Goal: Connect with others: Establish contact or relationships with other users

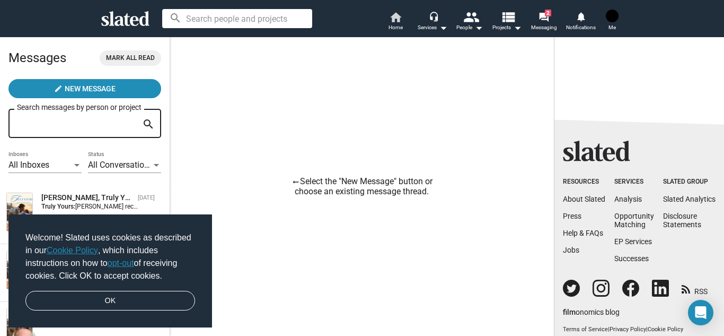
click at [406, 13] on link "home Home" at bounding box center [395, 22] width 37 height 23
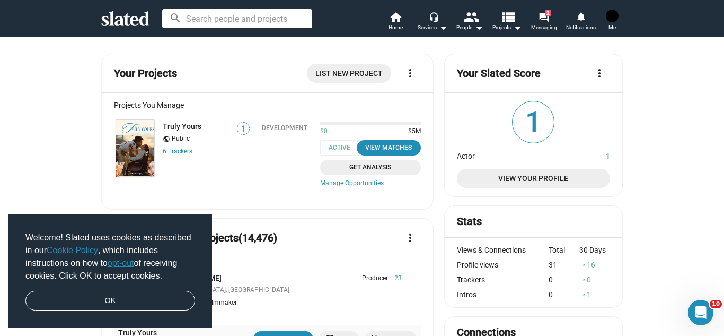
click at [171, 123] on link "Truly Yours" at bounding box center [182, 126] width 39 height 8
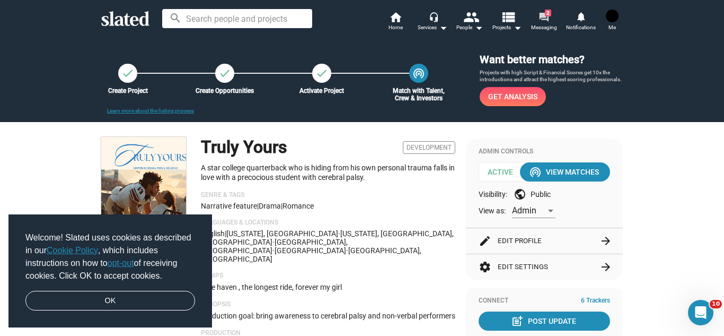
click at [546, 15] on span "2" at bounding box center [548, 13] width 6 height 7
